Goal: Communication & Community: Answer question/provide support

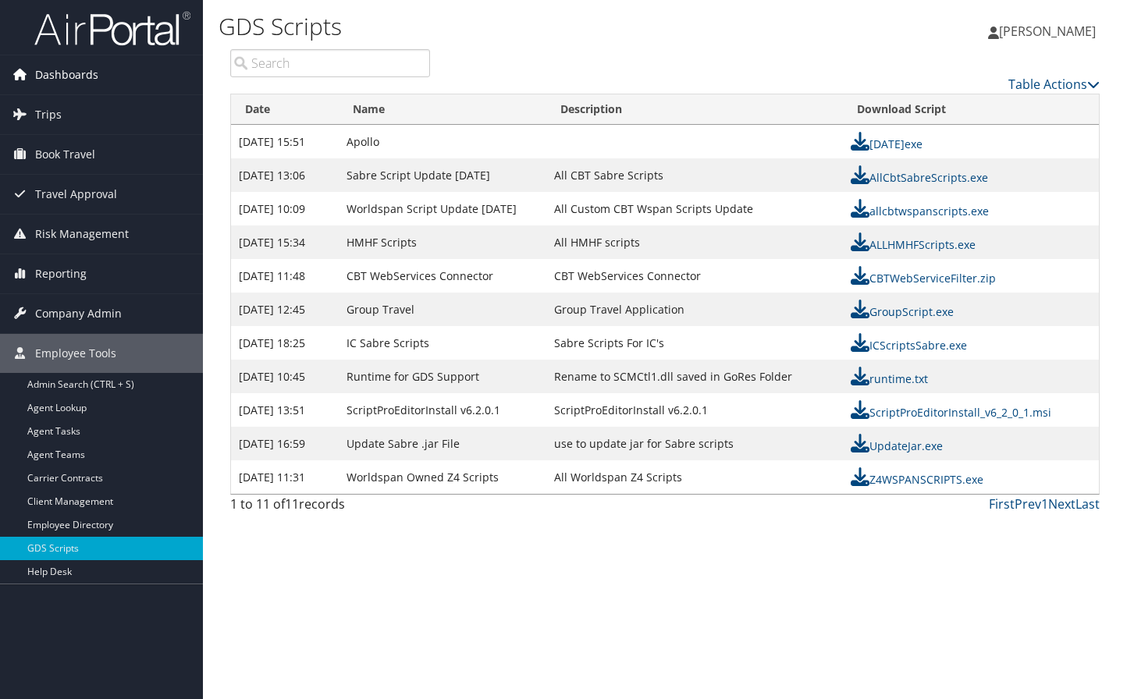
click at [62, 71] on span "Dashboards" at bounding box center [66, 74] width 63 height 39
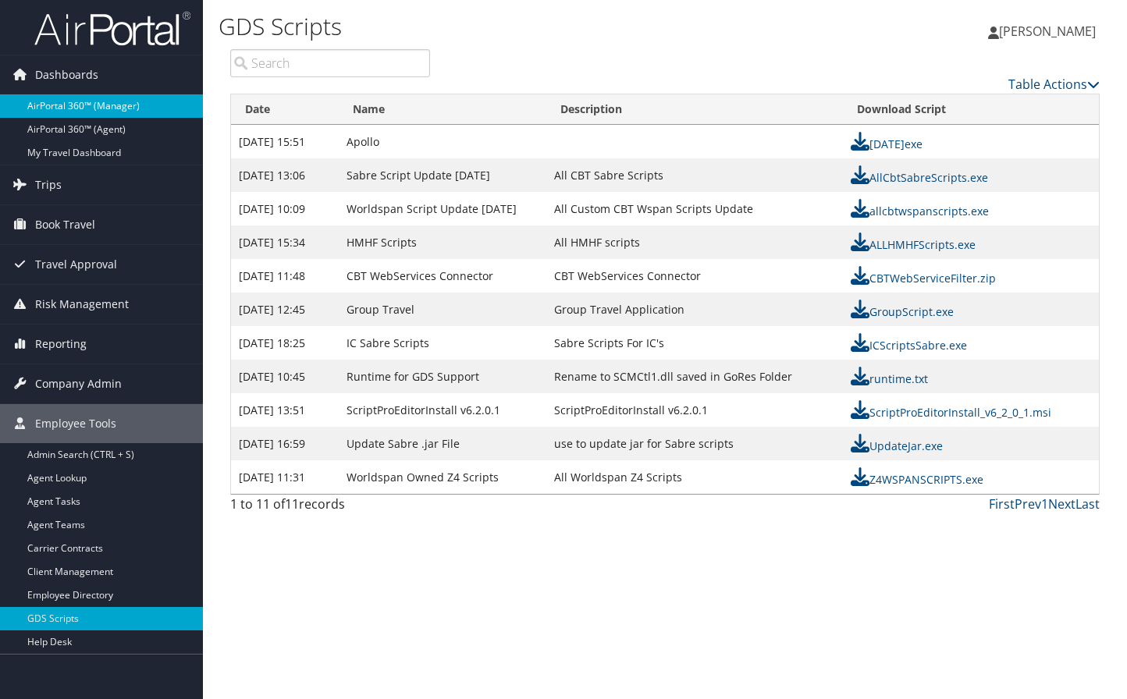
click at [66, 103] on link "AirPortal 360™ (Manager)" at bounding box center [101, 105] width 203 height 23
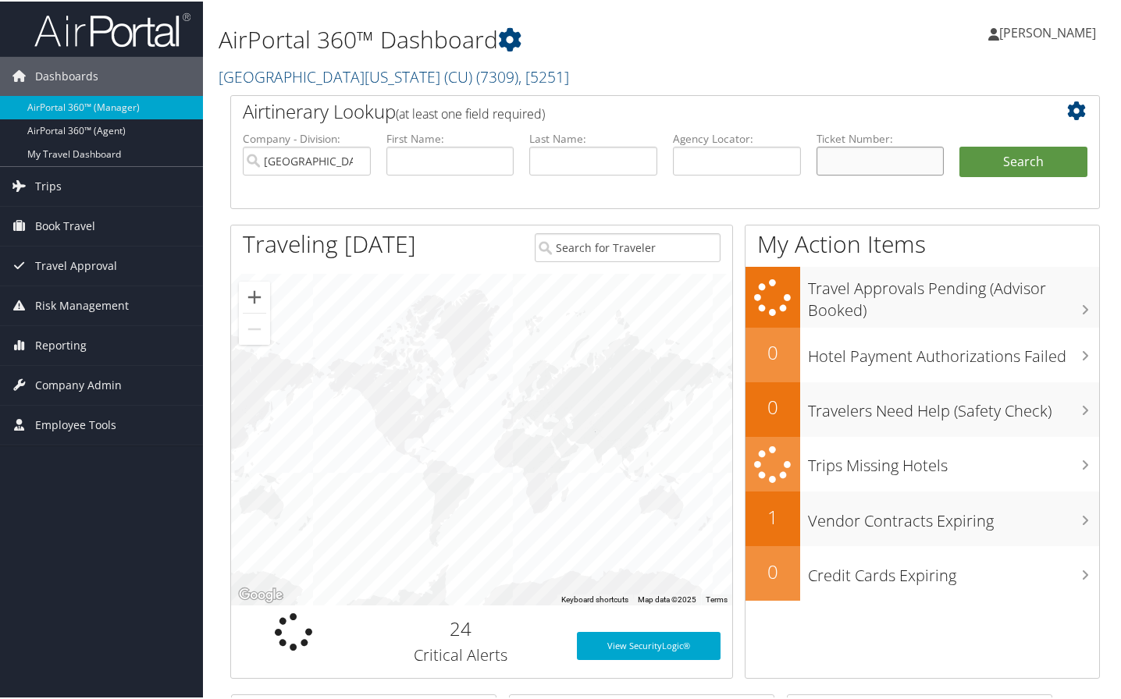
click at [850, 164] on input "text" at bounding box center [880, 159] width 128 height 29
type input "0167146280172"
click at [959, 145] on button "Search" at bounding box center [1023, 160] width 128 height 31
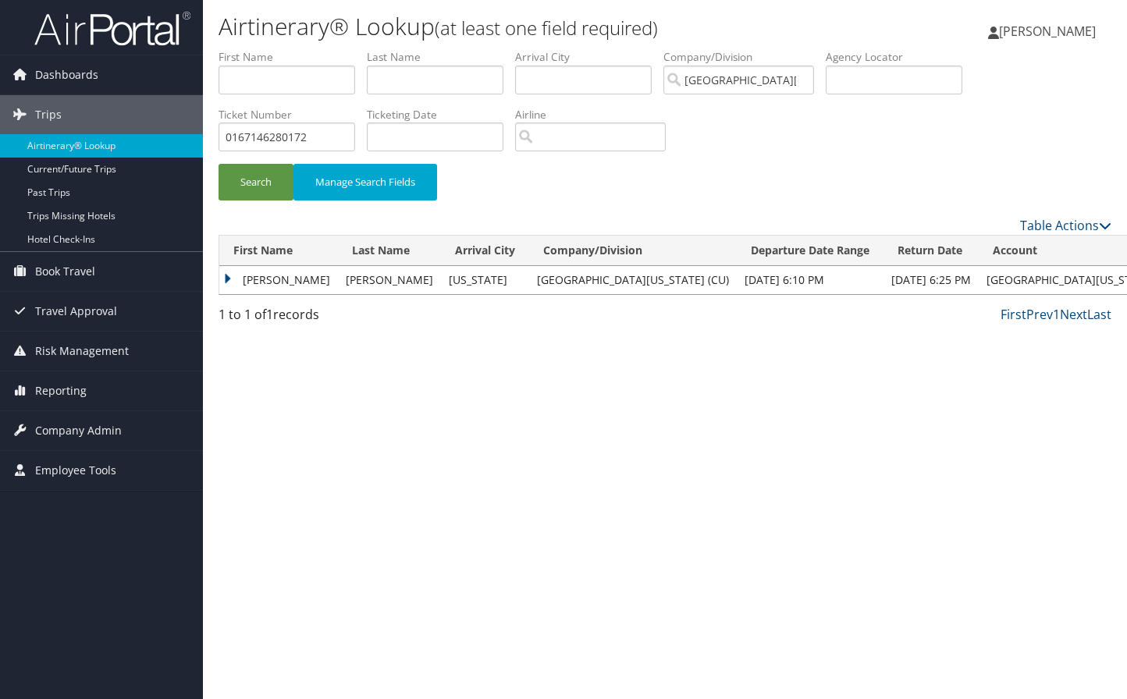
click at [279, 275] on td "Katherine" at bounding box center [278, 280] width 119 height 28
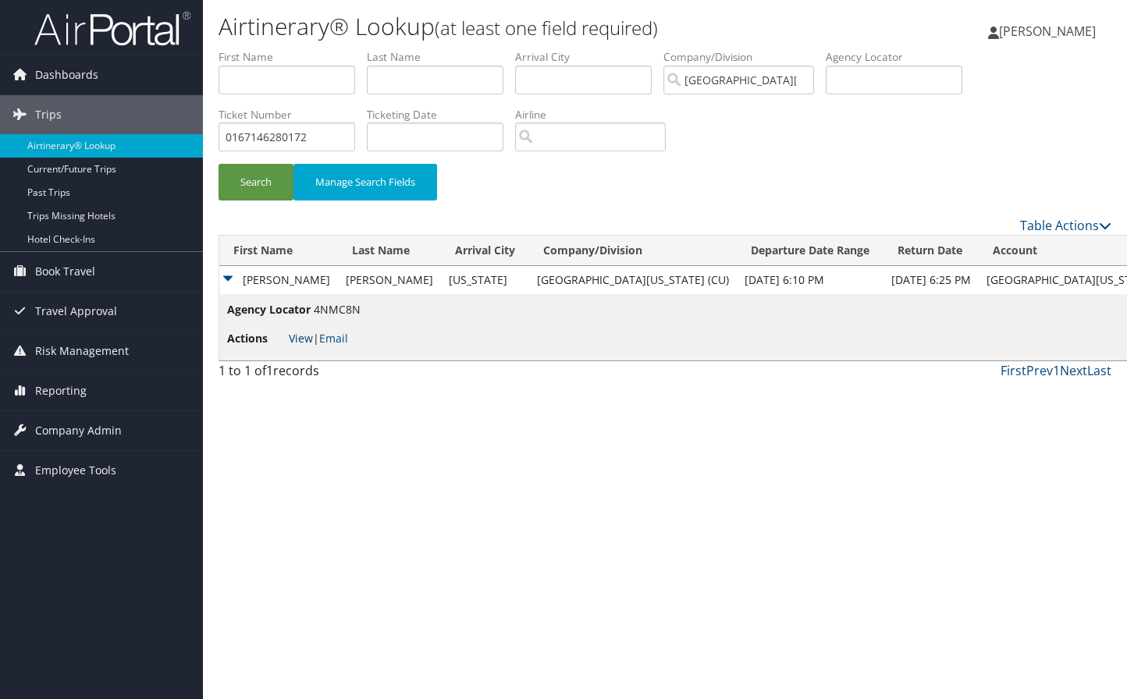
click at [299, 346] on link "View" at bounding box center [301, 338] width 24 height 15
click at [321, 135] on input "0167146280172" at bounding box center [287, 137] width 137 height 29
type input "0"
click at [216, 122] on div "Search Manage Search Fields" at bounding box center [665, 132] width 916 height 167
click at [231, 128] on input "text" at bounding box center [287, 137] width 137 height 29
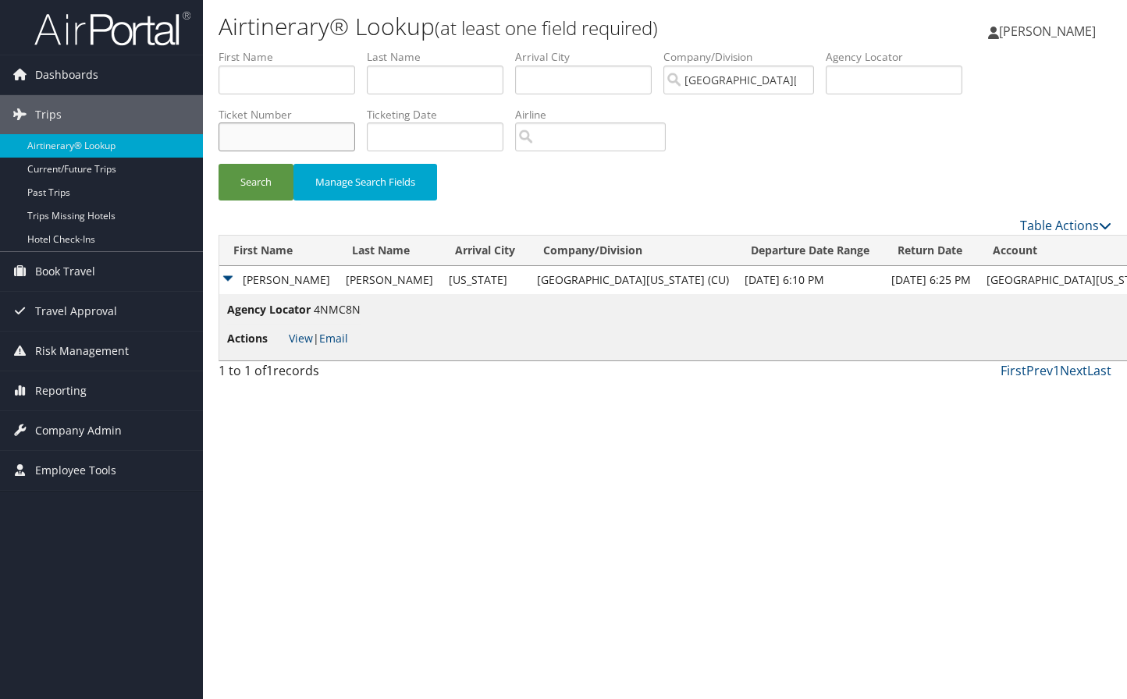
paste input "0167307291802,"
click at [270, 175] on button "Search" at bounding box center [256, 182] width 75 height 37
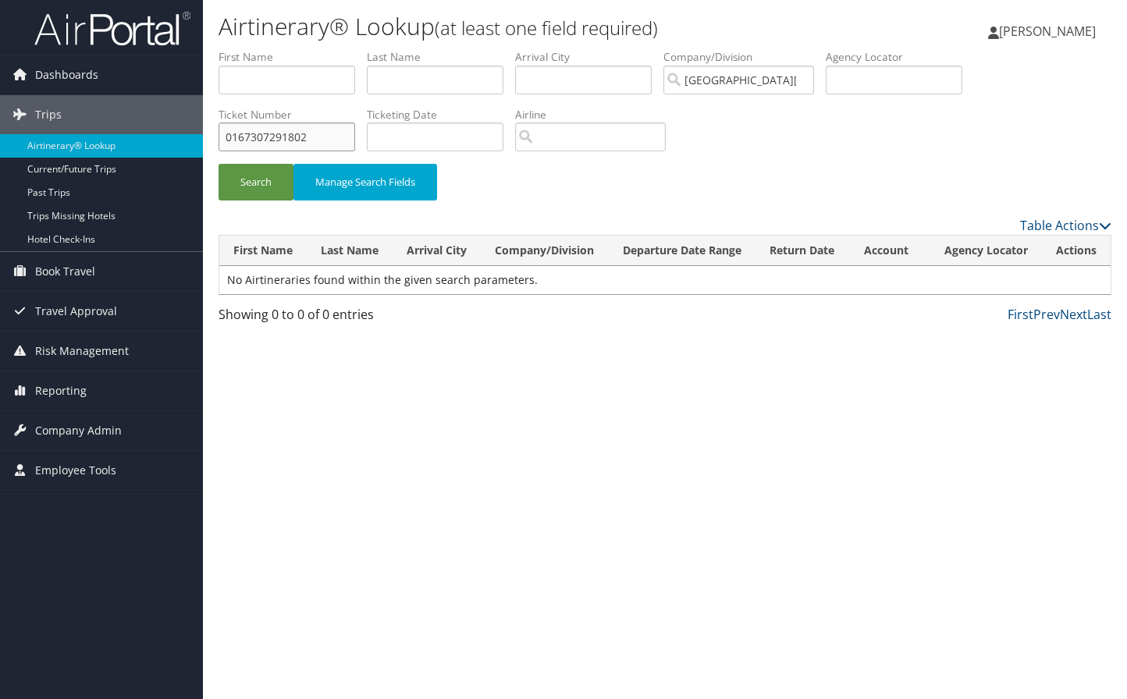
click at [228, 136] on input "0167307291802" at bounding box center [287, 137] width 137 height 29
type input "0167307291802"
click at [272, 172] on button "Search" at bounding box center [256, 182] width 75 height 37
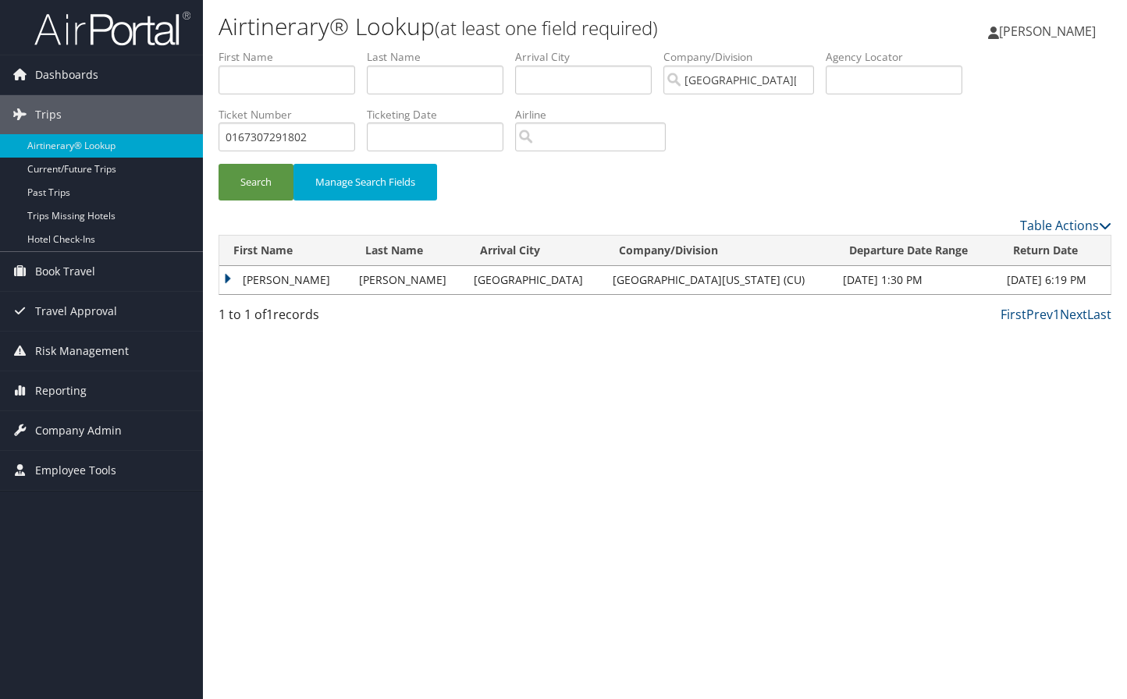
click at [286, 284] on td "KATHERINE HERBERT" at bounding box center [285, 280] width 132 height 28
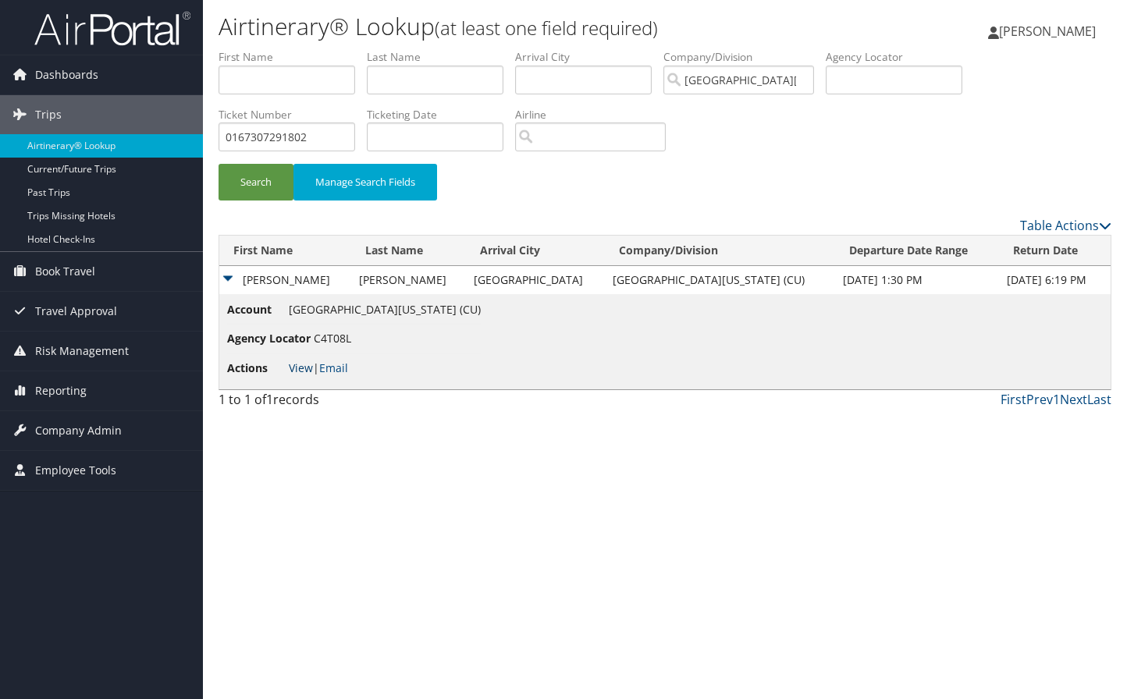
click at [300, 363] on link "View" at bounding box center [301, 368] width 24 height 15
drag, startPoint x: 326, startPoint y: 139, endPoint x: 198, endPoint y: 132, distance: 128.2
click at [198, 132] on div "Dashboards AirPortal 360™ (Manager) AirPortal 360™ (Agent) My Travel Dashboard …" at bounding box center [563, 349] width 1127 height 699
type input "0167307340647"
click at [219, 164] on button "Search" at bounding box center [256, 182] width 75 height 37
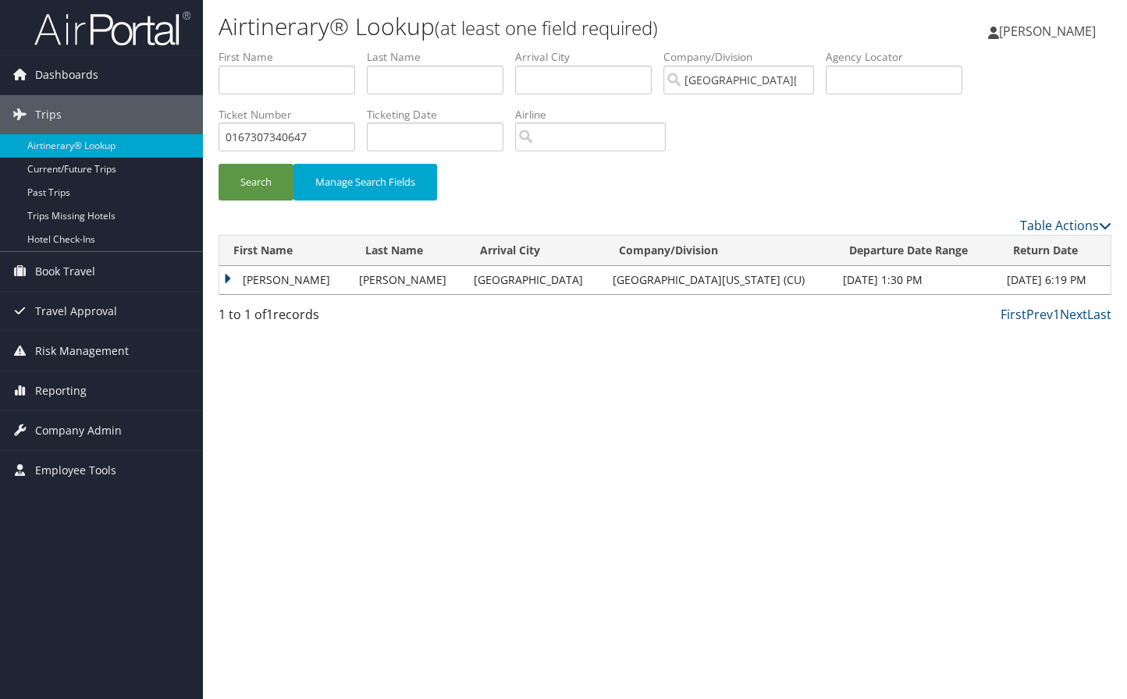
click at [328, 277] on td "KATHERINE HERBERT" at bounding box center [285, 280] width 132 height 28
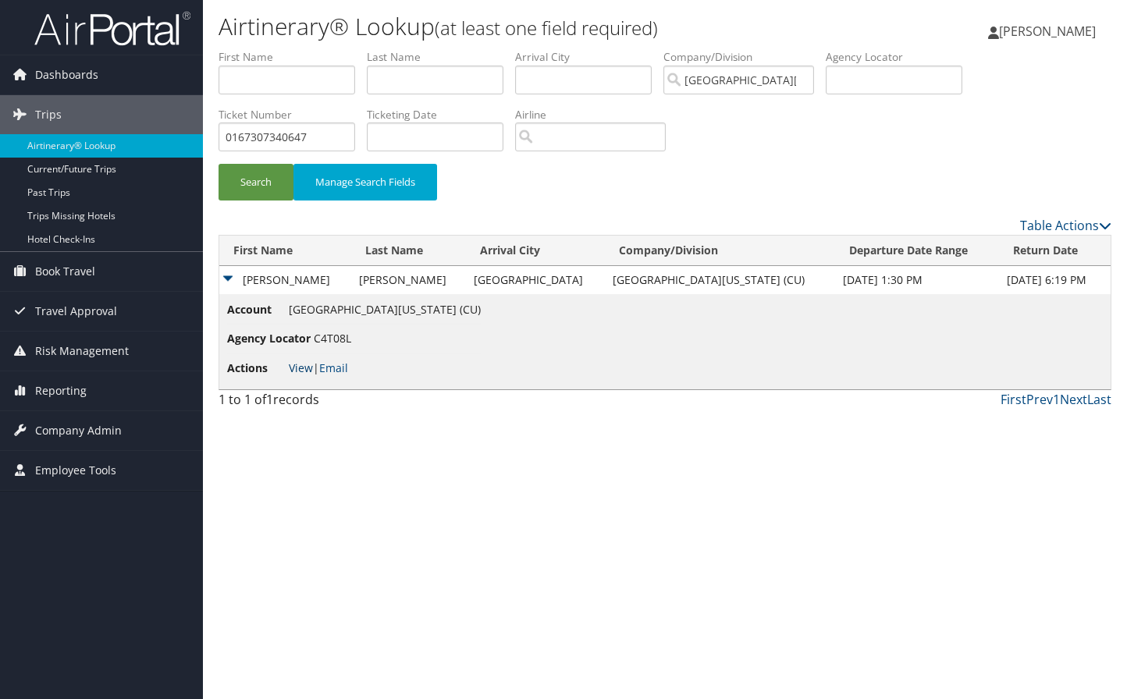
click at [296, 370] on link "View" at bounding box center [301, 368] width 24 height 15
drag, startPoint x: 321, startPoint y: 134, endPoint x: 214, endPoint y: 122, distance: 107.7
click at [219, 122] on form "First Name Last Name Departure City Arrival City Company/Division University of…" at bounding box center [665, 132] width 893 height 167
click at [265, 170] on button "Search" at bounding box center [256, 182] width 75 height 37
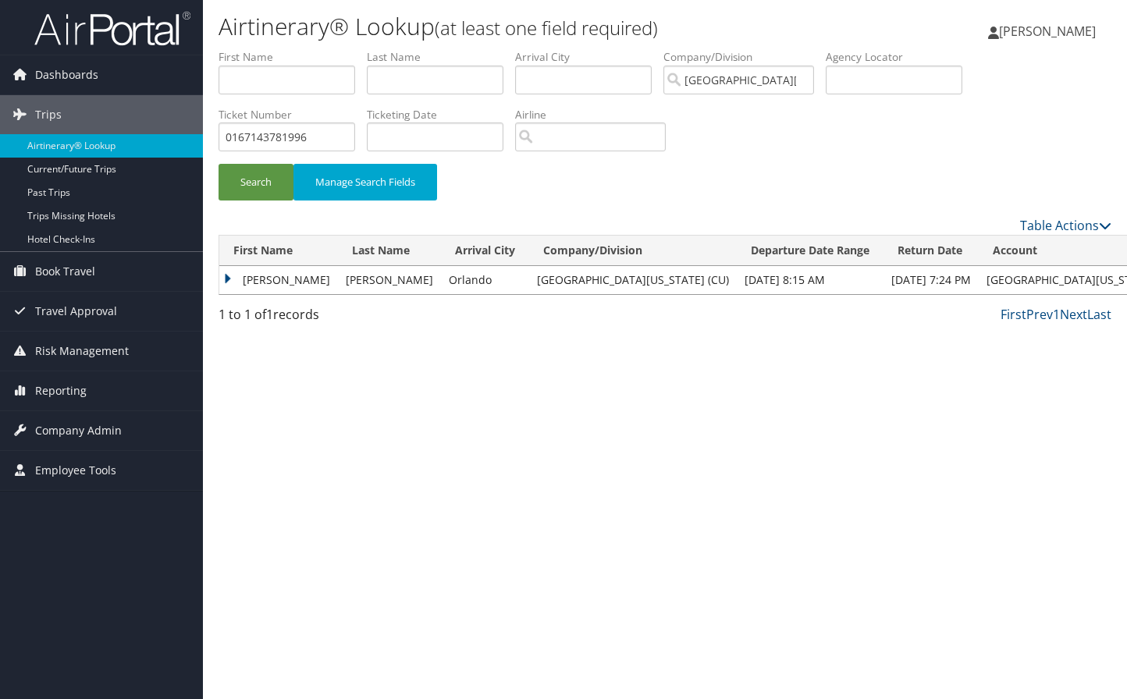
click at [261, 285] on td "Katherine" at bounding box center [278, 280] width 119 height 28
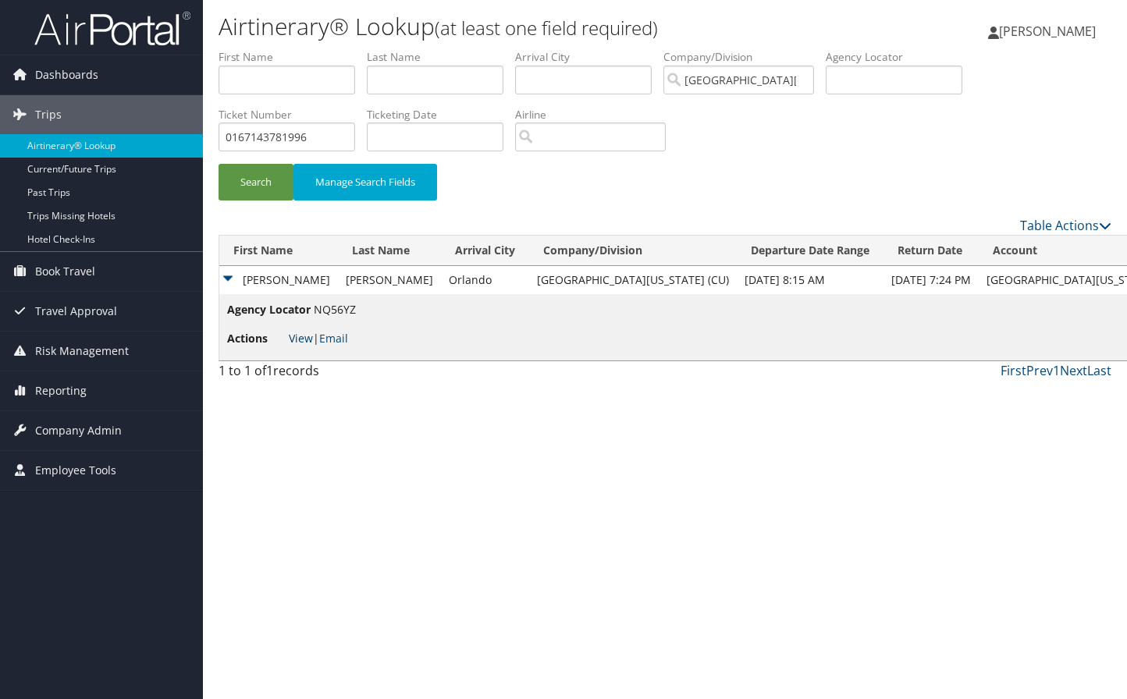
click at [296, 332] on link "View" at bounding box center [301, 338] width 24 height 15
click at [310, 137] on input "0167143781996" at bounding box center [287, 137] width 137 height 29
type input "0"
type input "0067308138463"
click at [250, 180] on button "Search" at bounding box center [256, 182] width 75 height 37
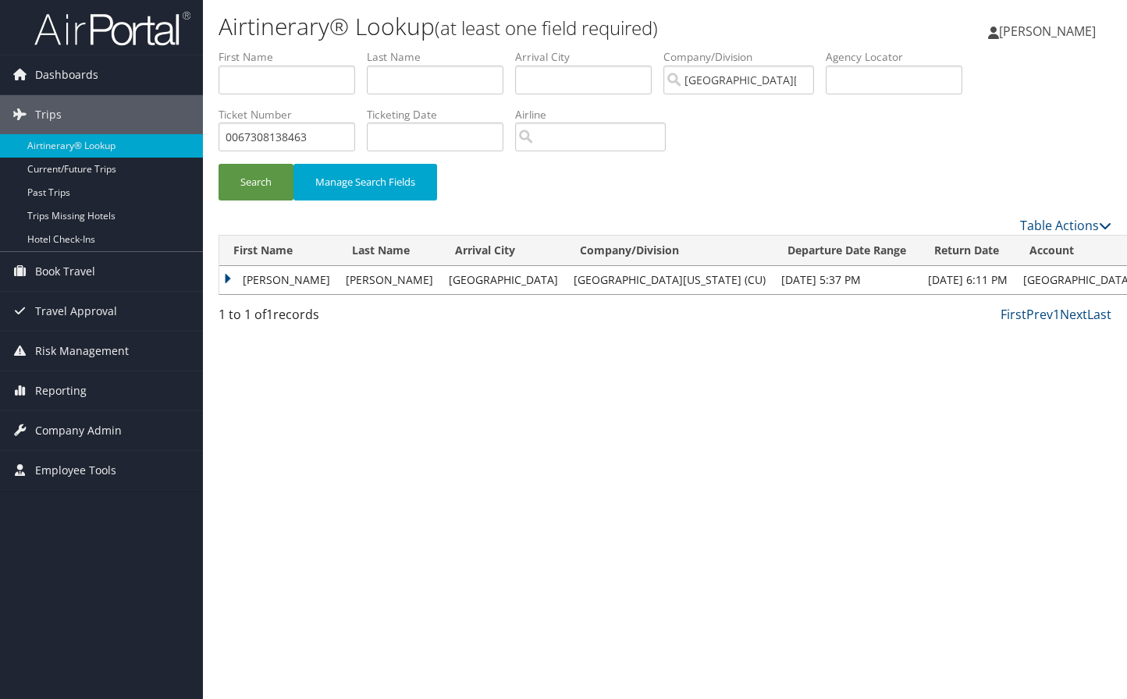
click at [288, 289] on td "KATHERINE HERBERT" at bounding box center [278, 280] width 119 height 28
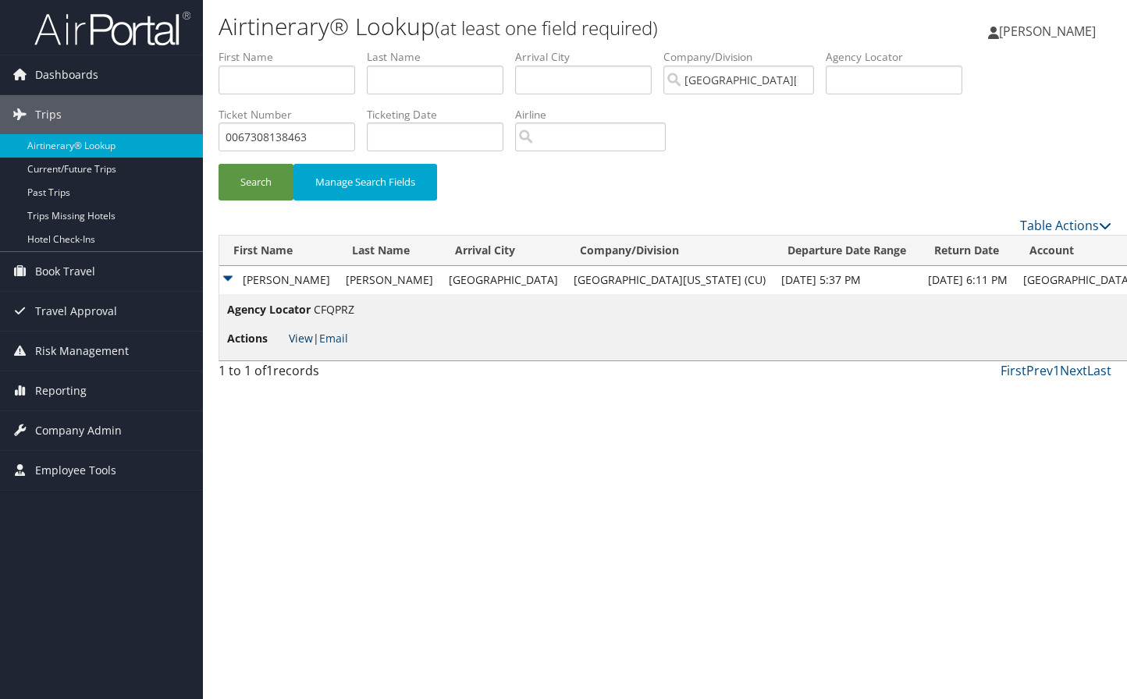
click at [300, 336] on link "View" at bounding box center [301, 338] width 24 height 15
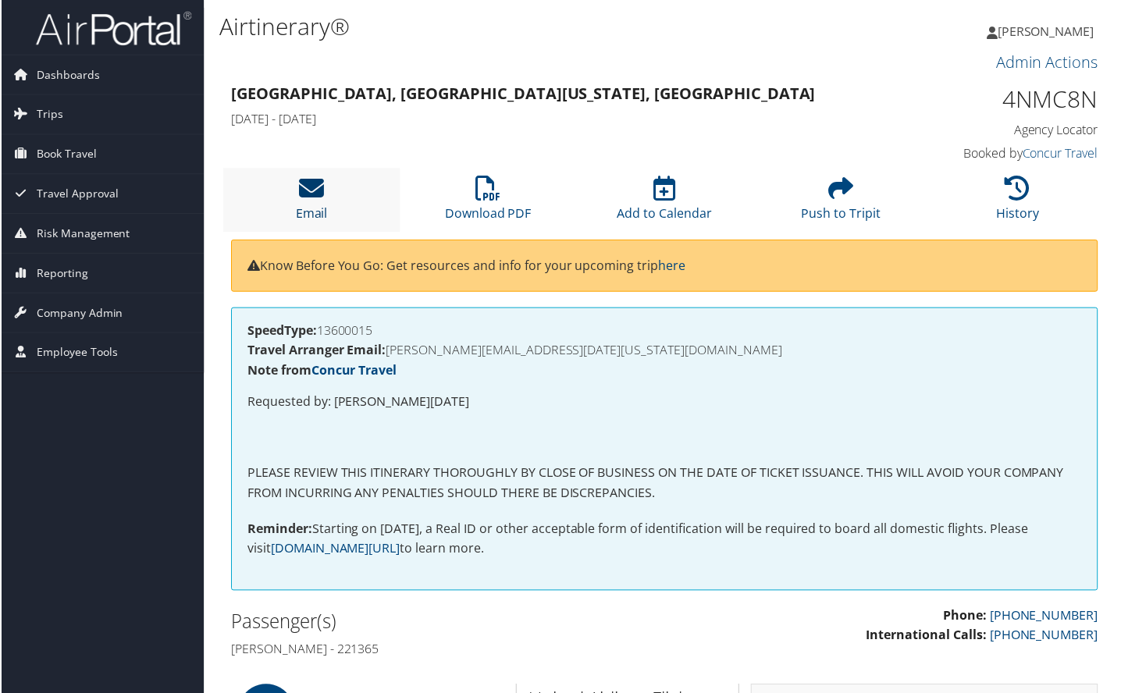
click at [312, 192] on icon at bounding box center [310, 188] width 25 height 25
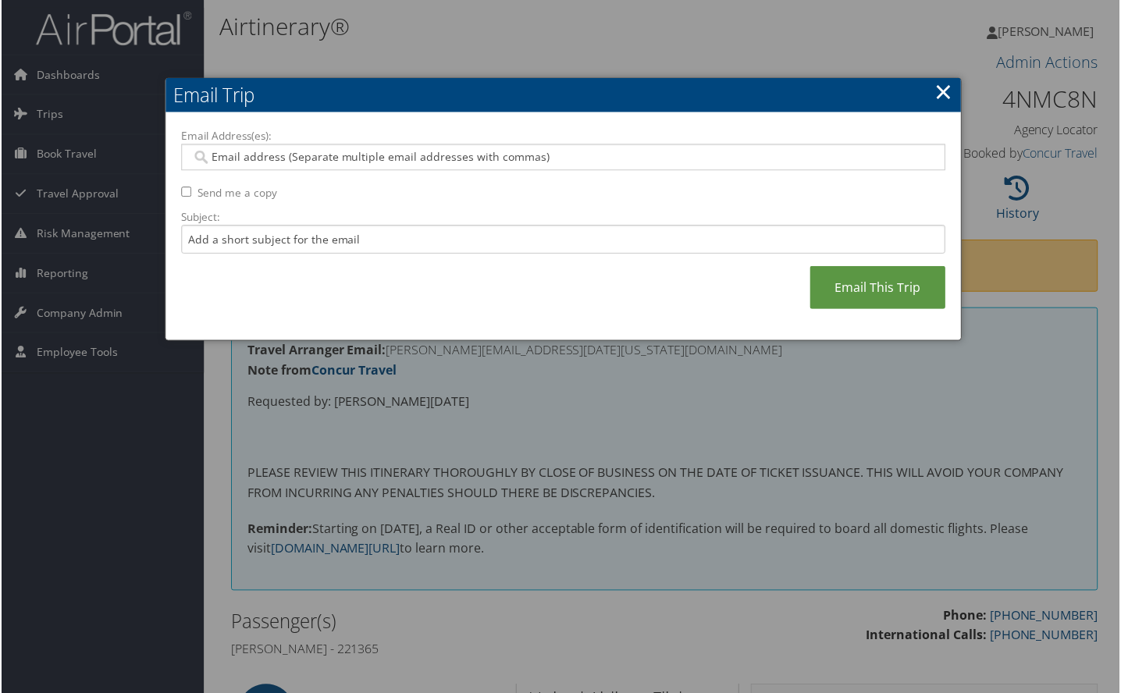
click at [213, 146] on div at bounding box center [563, 157] width 766 height 27
paste input "lori.sass@colorado.edu"
type input "lori.sass@colorado.edu"
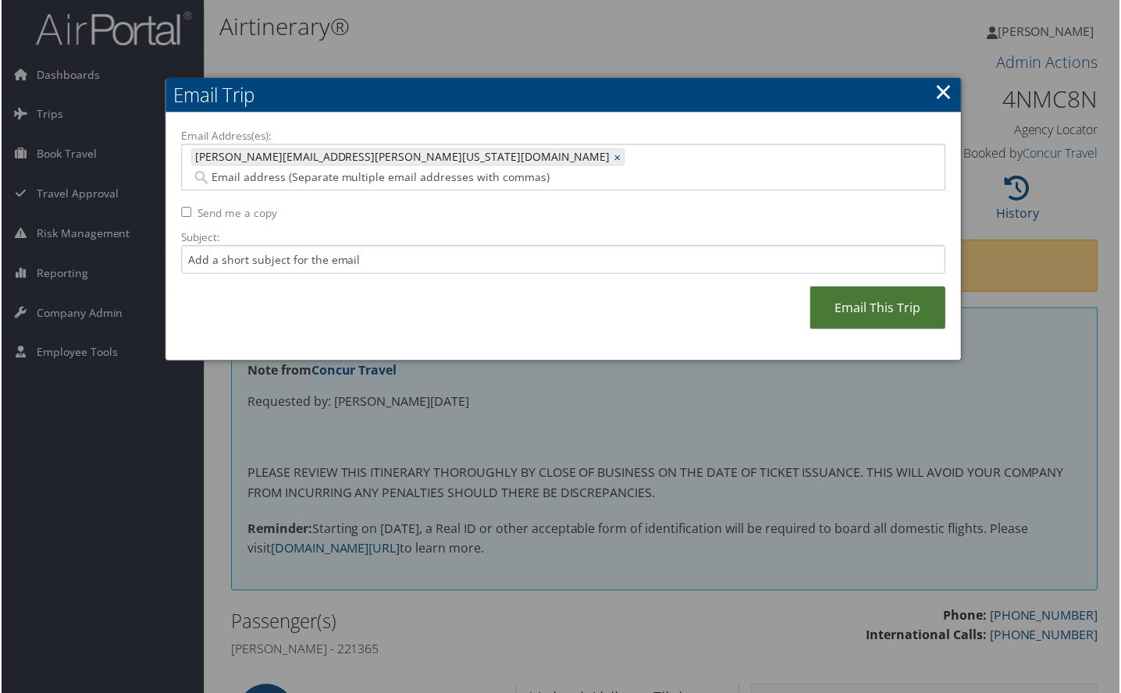
click at [869, 289] on link "Email This Trip" at bounding box center [879, 308] width 136 height 43
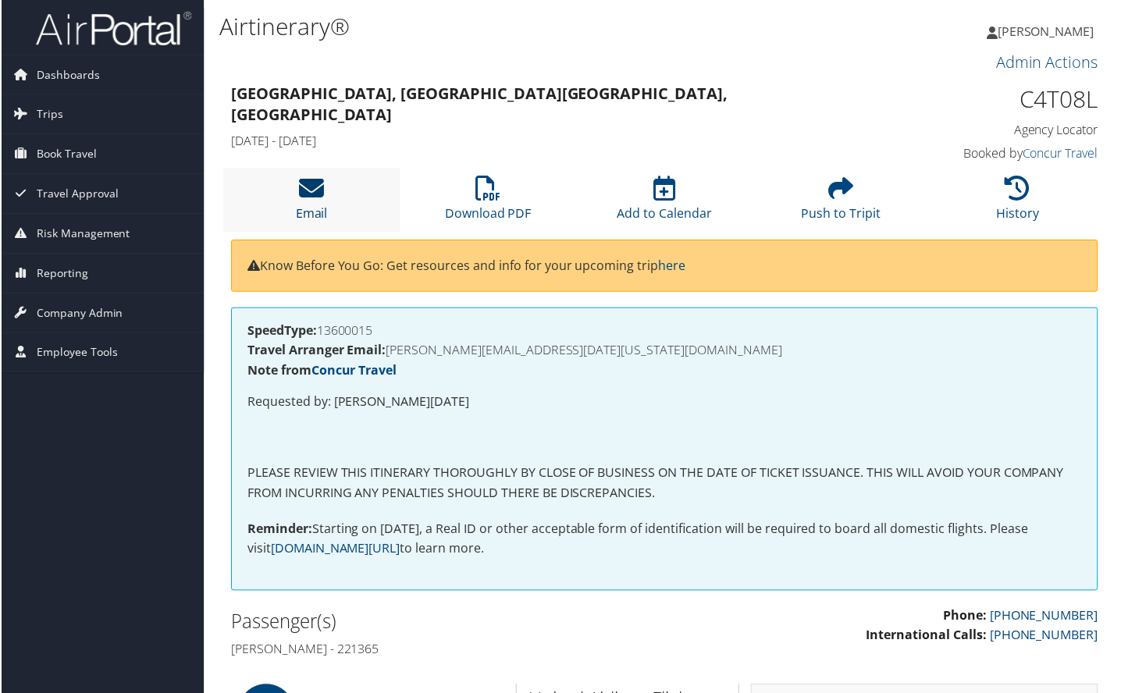
click at [309, 183] on icon at bounding box center [310, 188] width 25 height 25
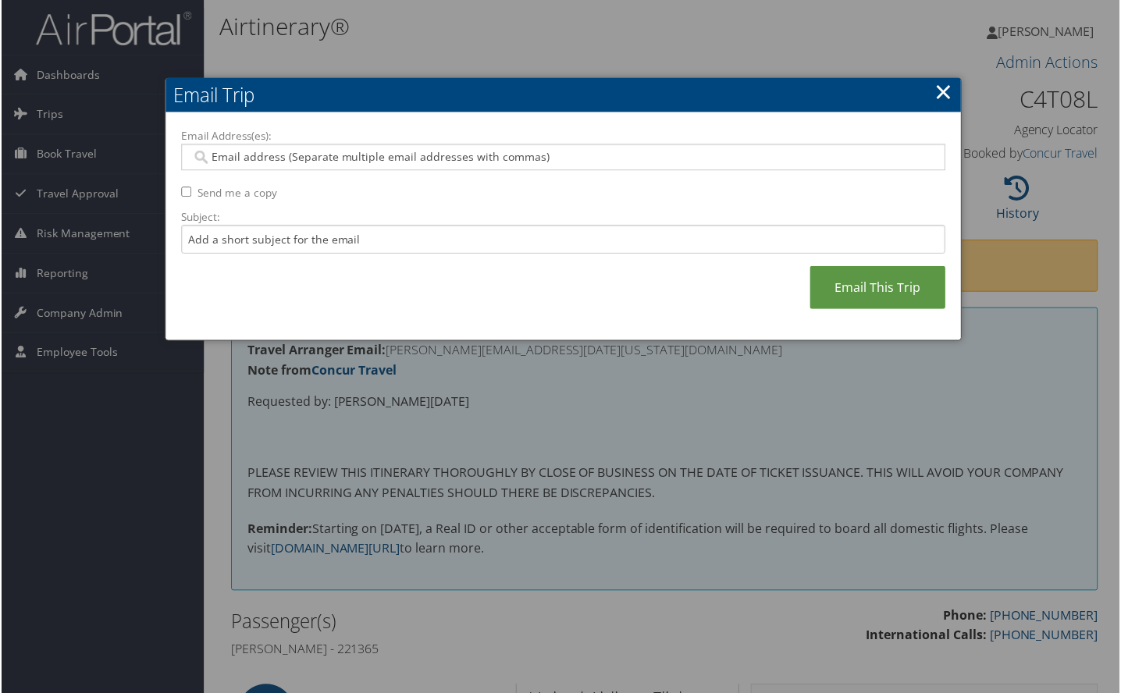
click at [223, 150] on input "Email Address(es):" at bounding box center [562, 158] width 745 height 16
paste input "[PERSON_NAME][EMAIL_ADDRESS][PERSON_NAME][US_STATE][DOMAIN_NAME]"
type input "[PERSON_NAME][EMAIL_ADDRESS][PERSON_NAME][US_STATE][DOMAIN_NAME]"
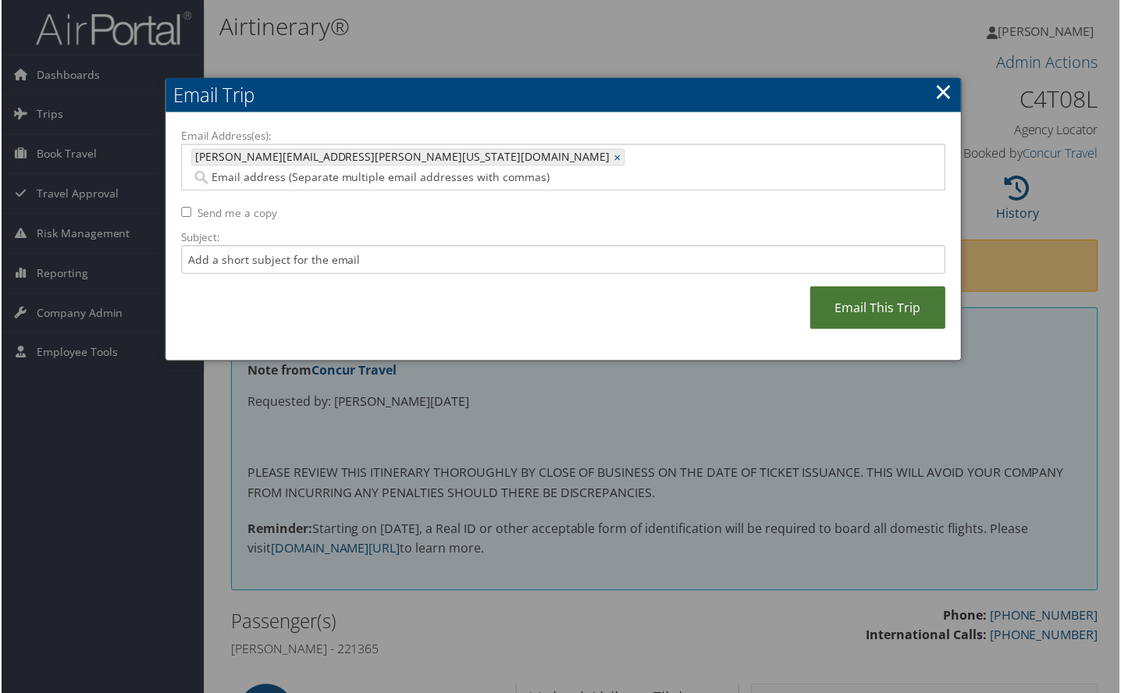
click at [860, 287] on link "Email This Trip" at bounding box center [879, 308] width 136 height 43
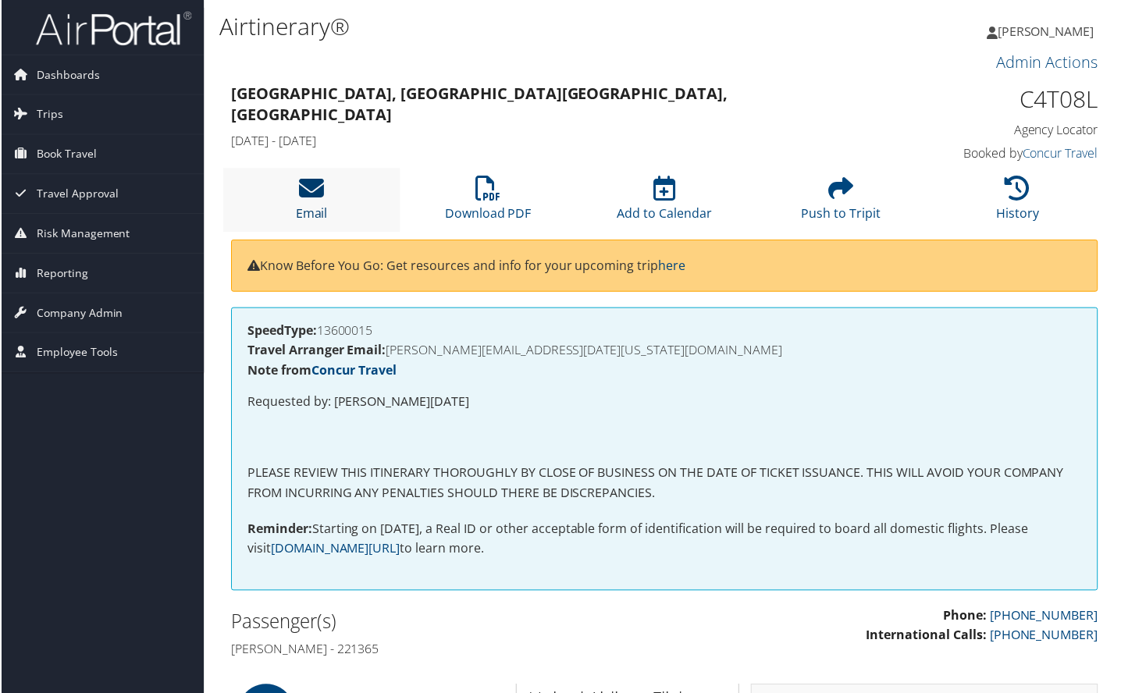
click at [316, 196] on icon at bounding box center [310, 188] width 25 height 25
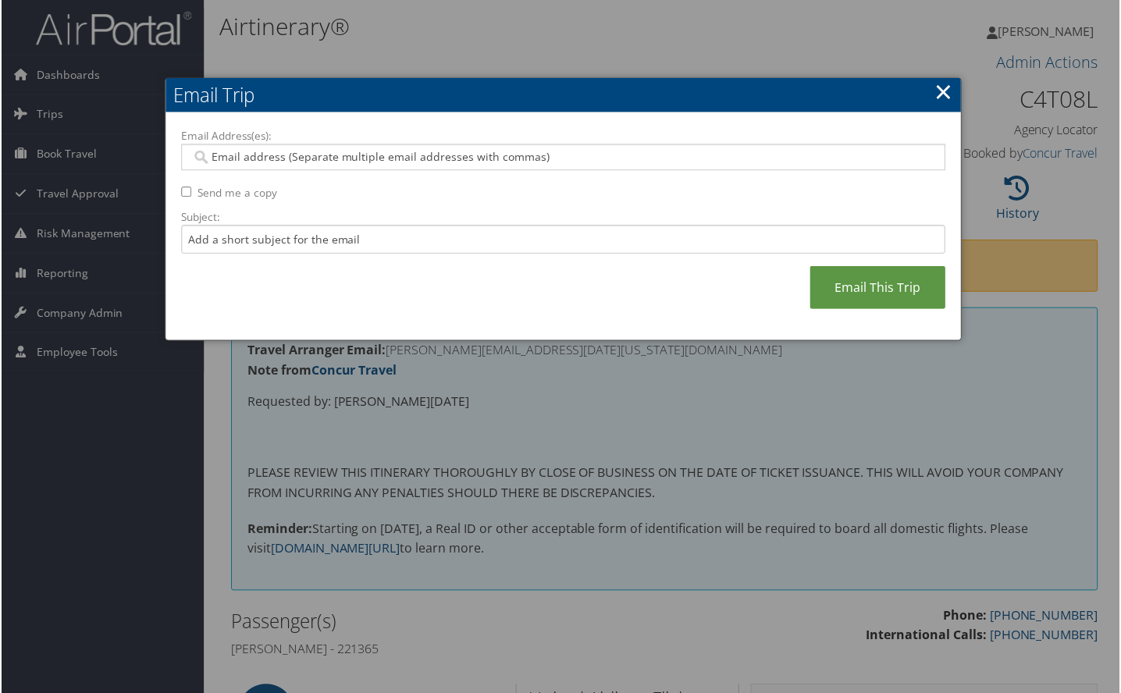
paste input "[PERSON_NAME][EMAIL_ADDRESS][PERSON_NAME][US_STATE][DOMAIN_NAME]"
type input "[PERSON_NAME][EMAIL_ADDRESS][PERSON_NAME][US_STATE][DOMAIN_NAME]"
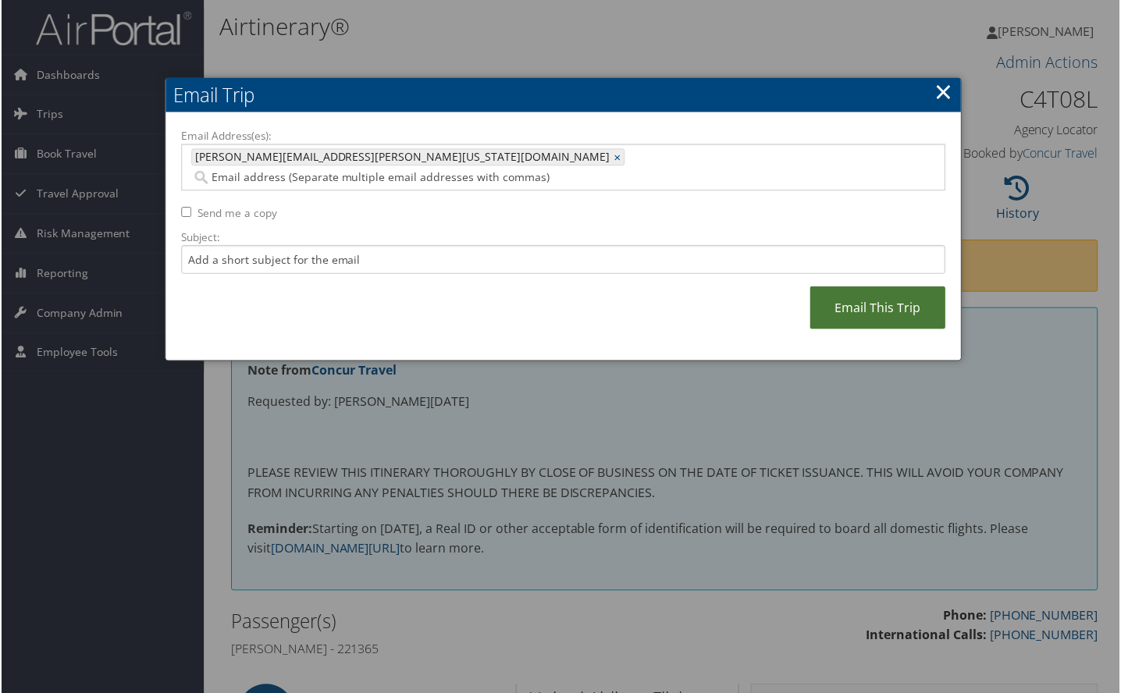
click at [855, 298] on link "Email This Trip" at bounding box center [879, 308] width 136 height 43
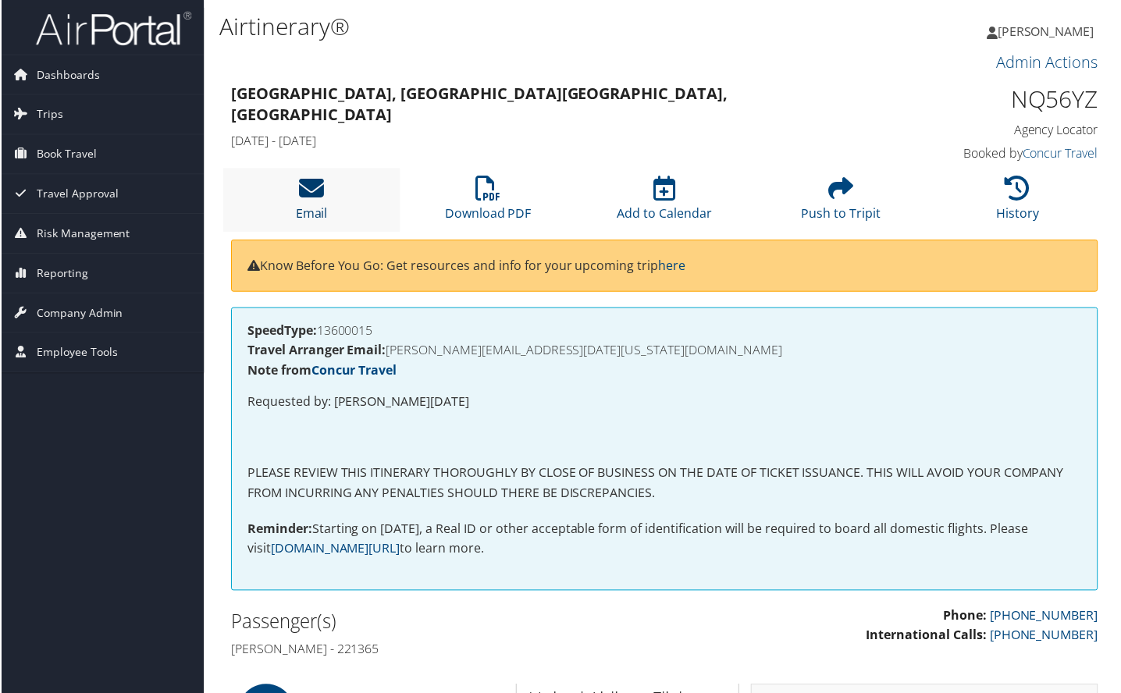
click at [317, 197] on icon at bounding box center [310, 188] width 25 height 25
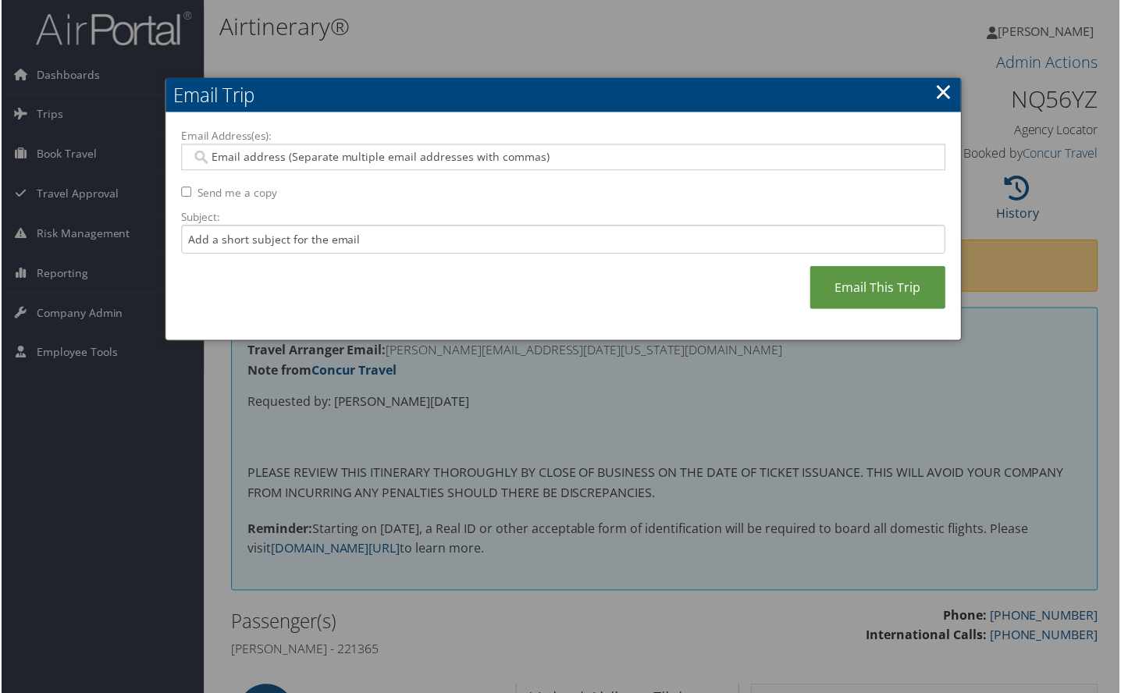
paste input "[PERSON_NAME][EMAIL_ADDRESS][PERSON_NAME][US_STATE][DOMAIN_NAME]"
type input "[PERSON_NAME][EMAIL_ADDRESS][PERSON_NAME][US_STATE][DOMAIN_NAME]"
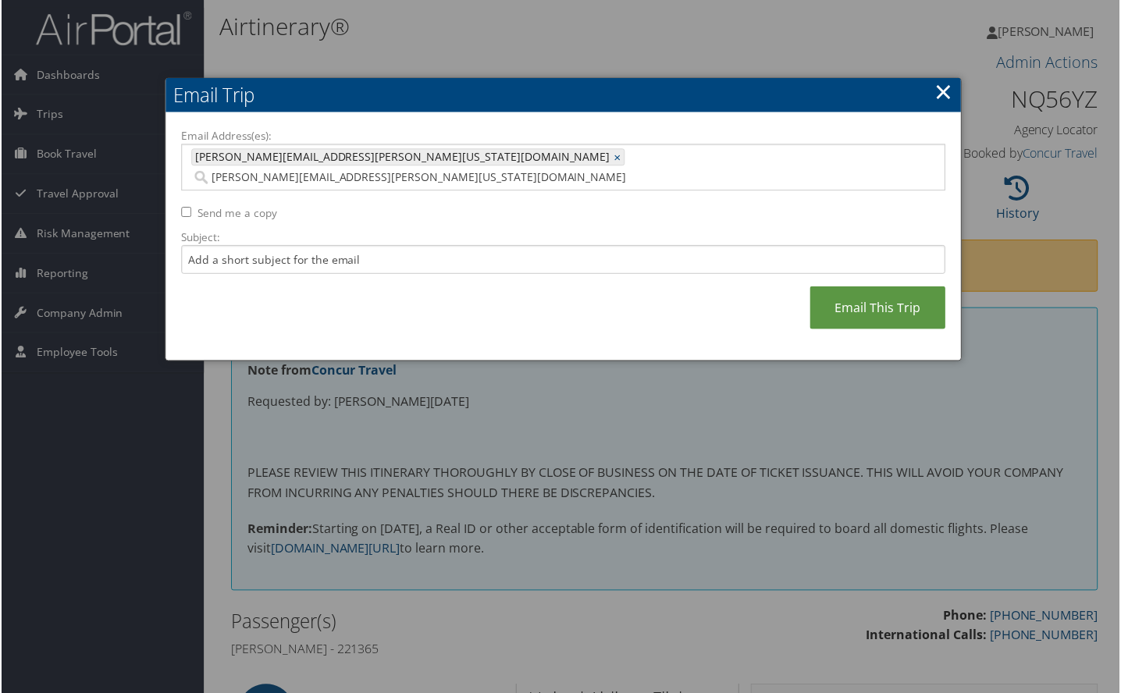
type input "[PERSON_NAME][EMAIL_ADDRESS][PERSON_NAME][US_STATE][DOMAIN_NAME]"
click at [891, 287] on link "Email This Trip" at bounding box center [879, 308] width 136 height 43
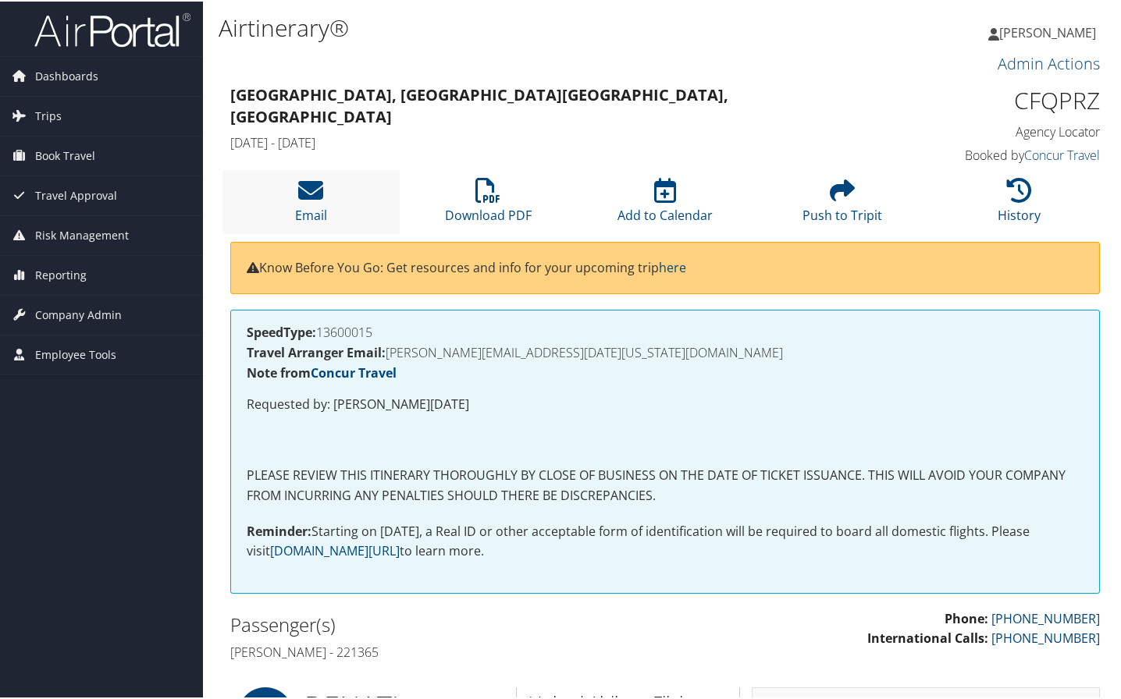
click at [336, 189] on li "Email" at bounding box center [310, 200] width 177 height 63
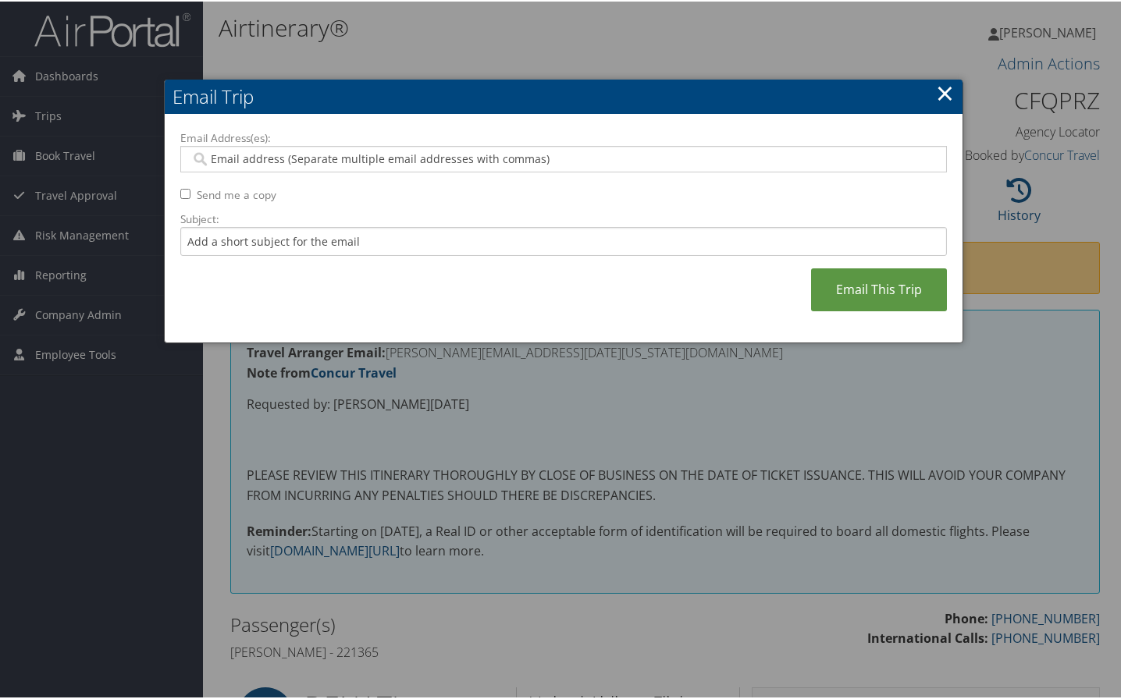
paste input "[PERSON_NAME][EMAIL_ADDRESS][PERSON_NAME][US_STATE][DOMAIN_NAME]"
type input "[PERSON_NAME][EMAIL_ADDRESS][PERSON_NAME][US_STATE][DOMAIN_NAME]"
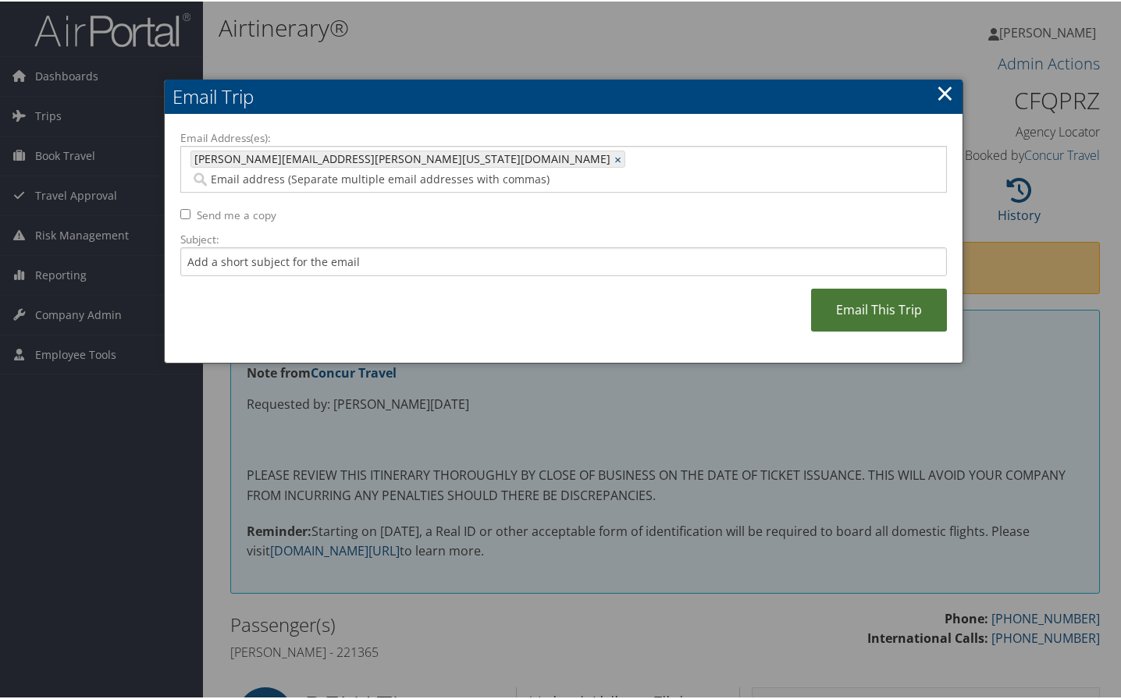
click at [862, 287] on link "Email This Trip" at bounding box center [879, 308] width 136 height 43
